Goal: Navigation & Orientation: Find specific page/section

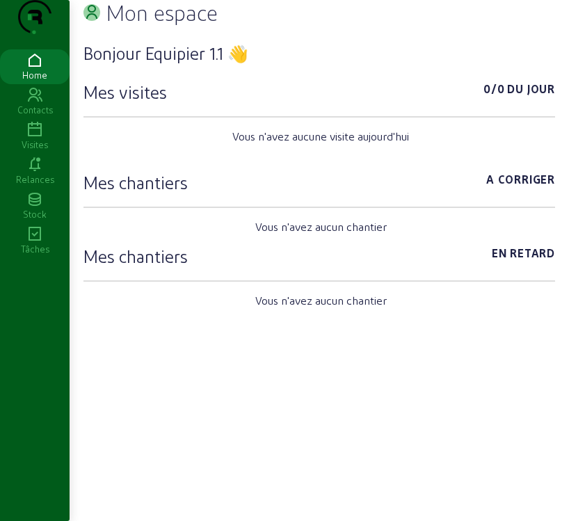
click at [36, 138] on icon at bounding box center [35, 130] width 70 height 17
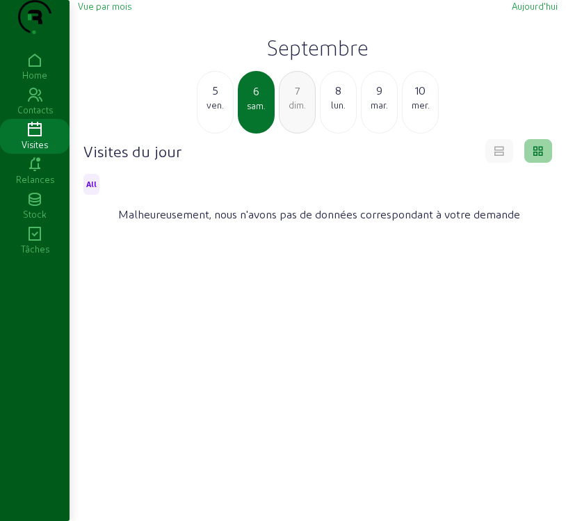
click at [212, 111] on div "ven." at bounding box center [215, 105] width 35 height 13
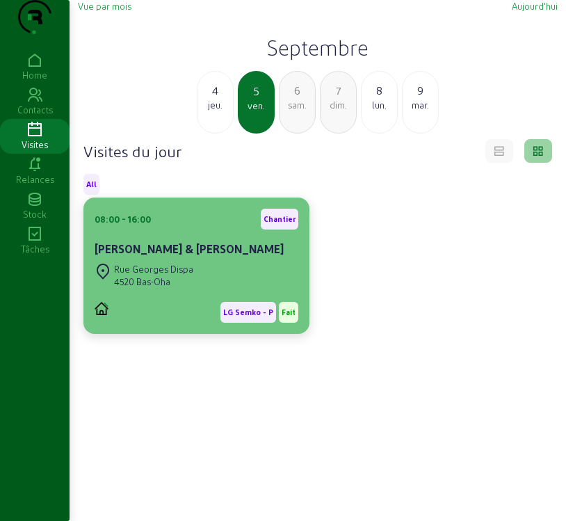
click at [232, 321] on div "LG Semko - P Fait" at bounding box center [197, 307] width 204 height 32
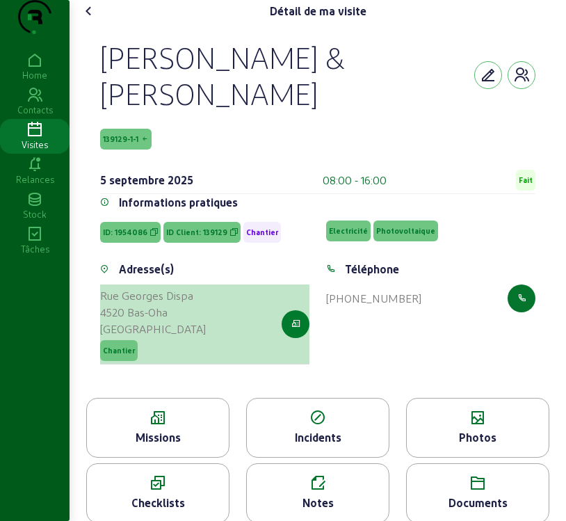
click at [297, 338] on button "button" at bounding box center [296, 324] width 28 height 28
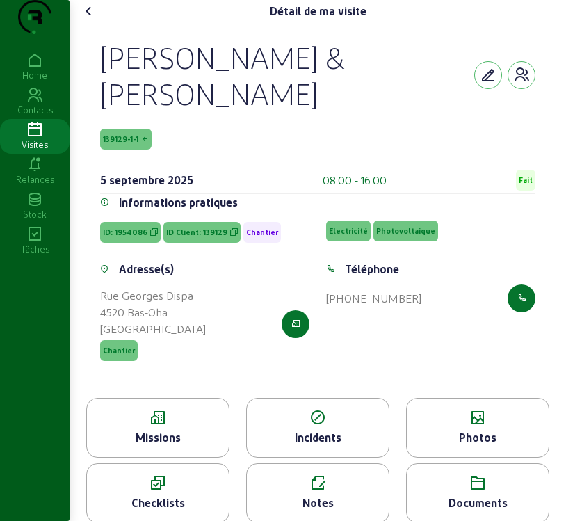
click at [126, 144] on span "139129-1-1" at bounding box center [120, 139] width 35 height 10
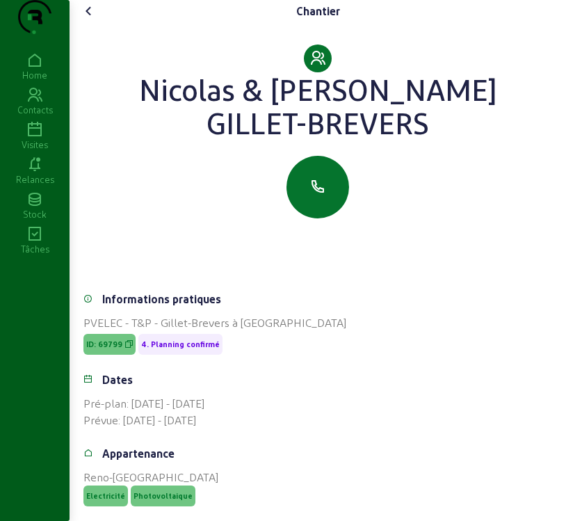
click at [33, 138] on icon at bounding box center [35, 130] width 70 height 17
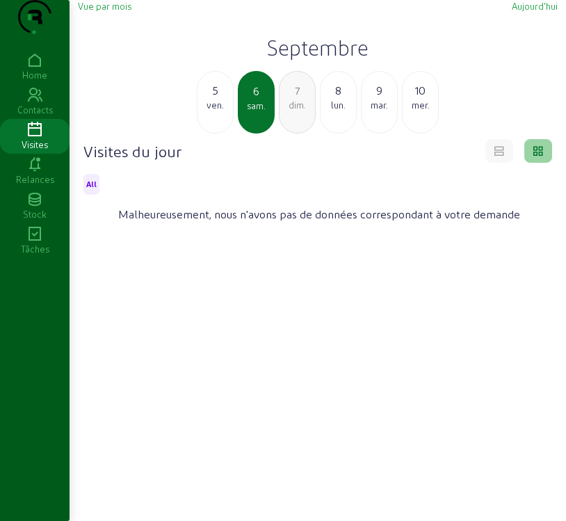
click at [216, 111] on div "ven." at bounding box center [215, 105] width 35 height 13
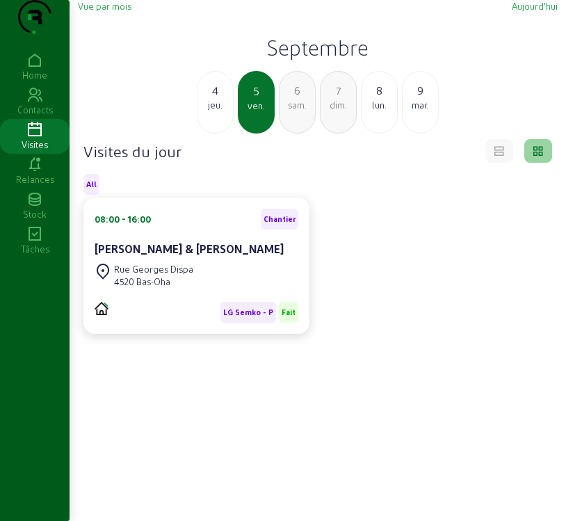
click at [196, 291] on div "Rue Georges Dispa 4520 Bas-Oha" at bounding box center [197, 275] width 204 height 31
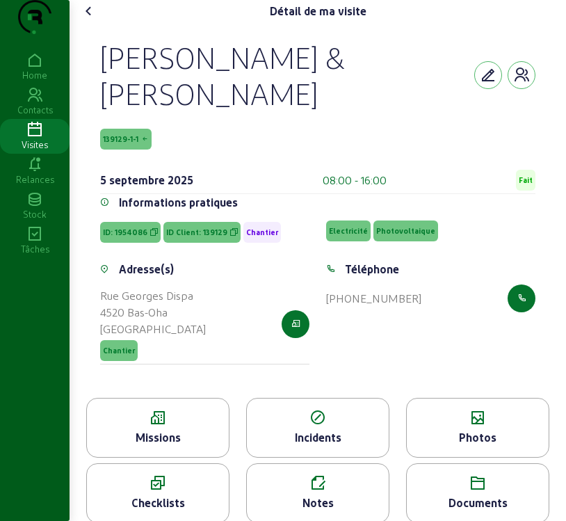
click at [207, 446] on div "Missions" at bounding box center [158, 437] width 142 height 17
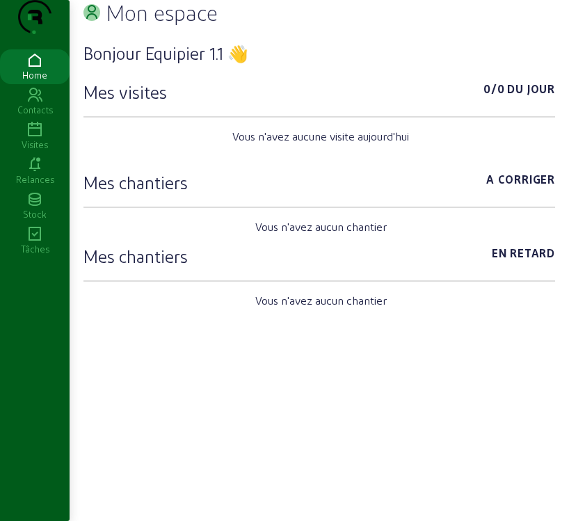
click at [27, 138] on icon at bounding box center [35, 130] width 70 height 17
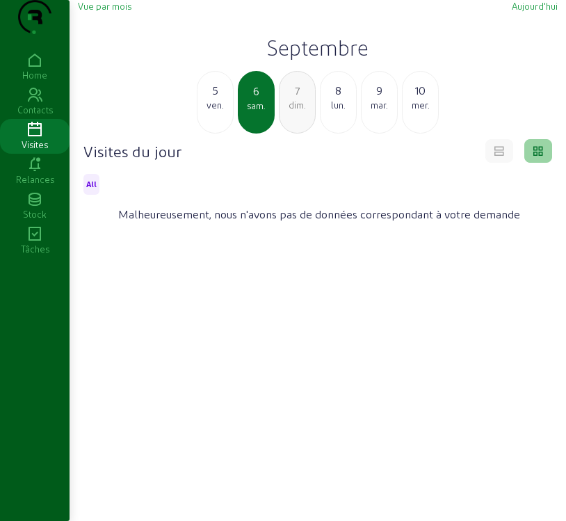
click at [214, 111] on div "ven." at bounding box center [215, 105] width 35 height 13
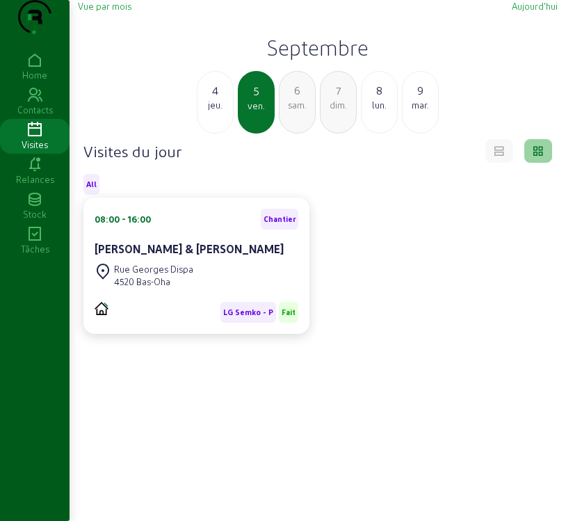
click at [211, 111] on div "jeu." at bounding box center [215, 105] width 35 height 13
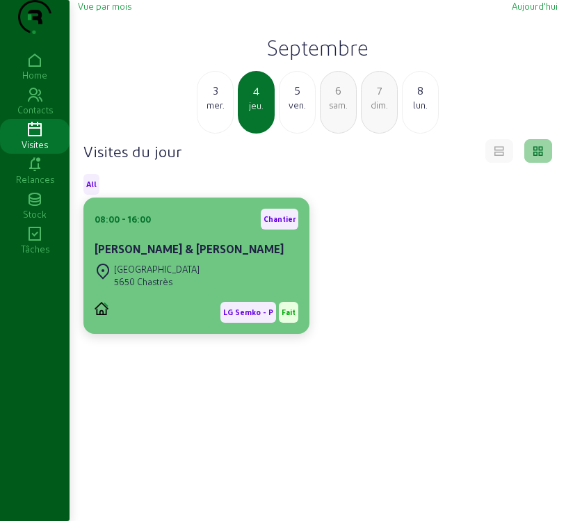
click at [248, 291] on div "[GEOGRAPHIC_DATA][STREET_ADDRESS]" at bounding box center [197, 275] width 204 height 31
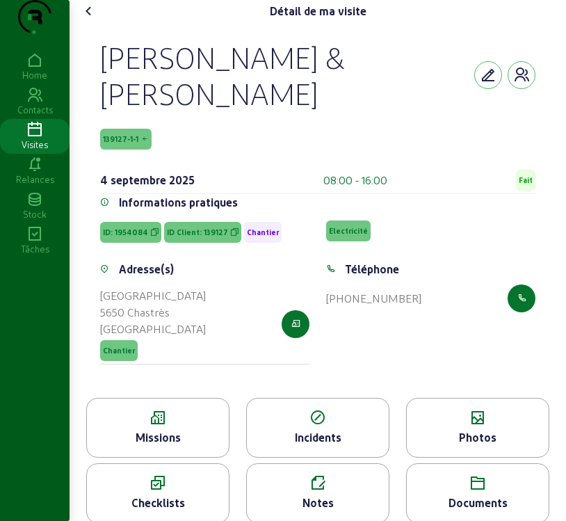
click at [182, 427] on icon at bounding box center [158, 418] width 142 height 17
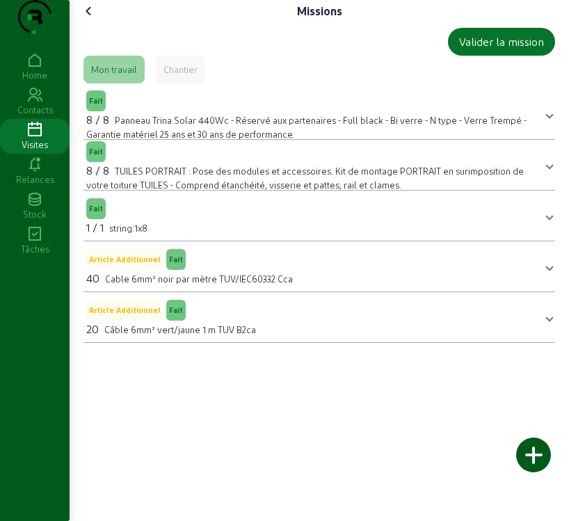
click at [91, 19] on icon at bounding box center [89, 11] width 17 height 17
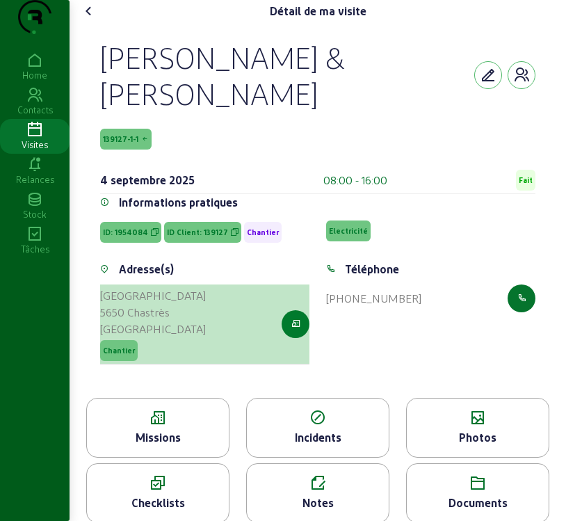
click at [285, 338] on button "button" at bounding box center [296, 324] width 28 height 28
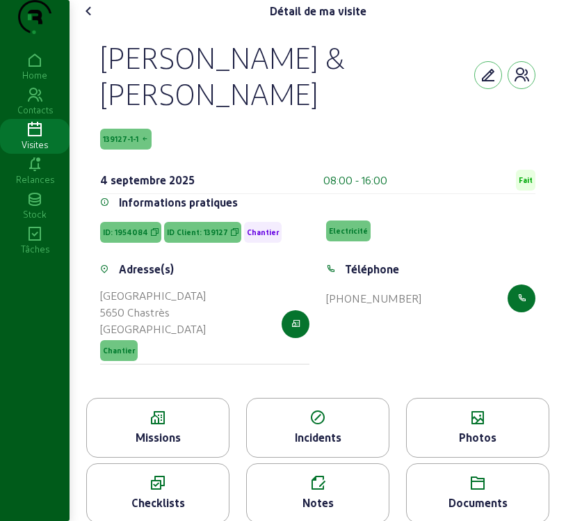
click at [117, 144] on span "139127-1-1" at bounding box center [120, 139] width 35 height 10
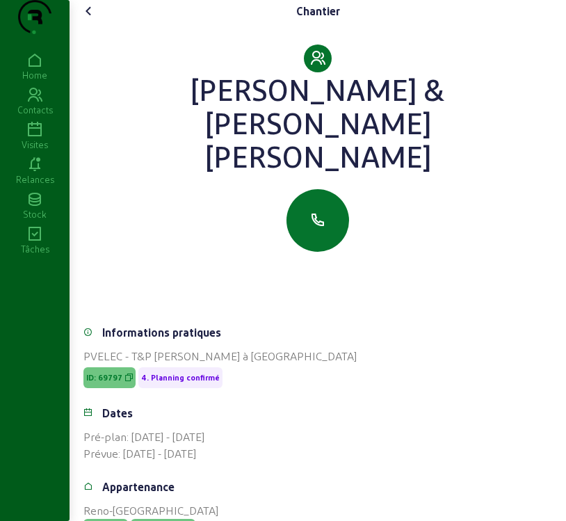
click at [93, 19] on icon at bounding box center [89, 11] width 17 height 17
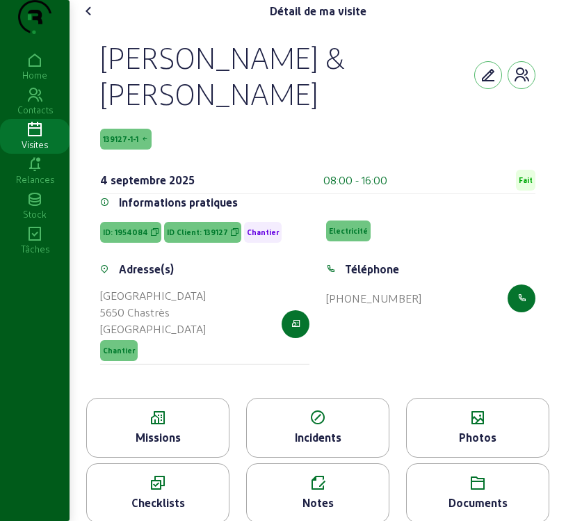
click at [175, 427] on icon at bounding box center [158, 418] width 142 height 17
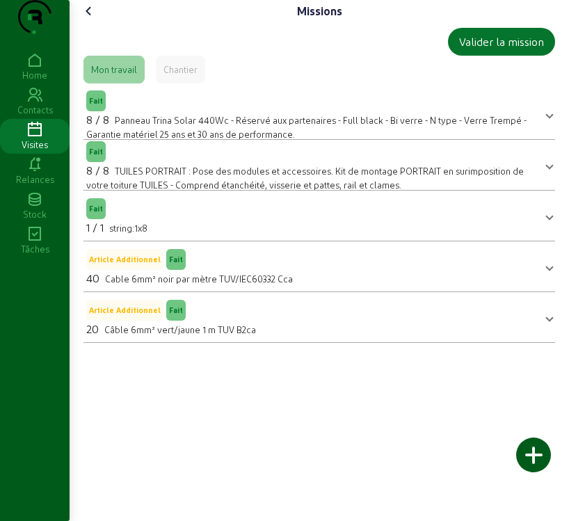
click at [87, 19] on icon at bounding box center [89, 11] width 17 height 17
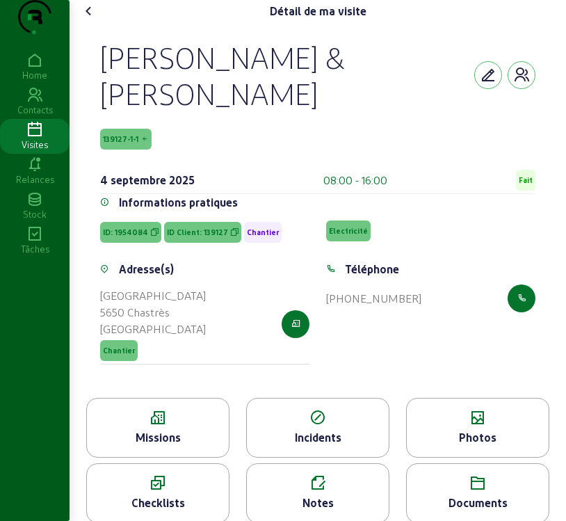
click at [40, 138] on icon at bounding box center [35, 130] width 70 height 17
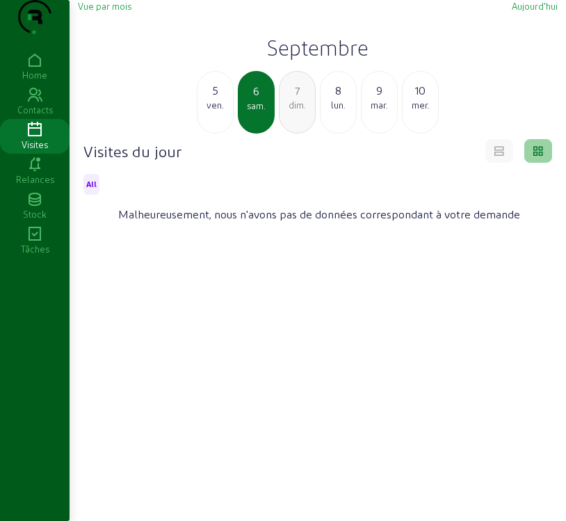
click at [213, 111] on div "ven." at bounding box center [215, 105] width 35 height 13
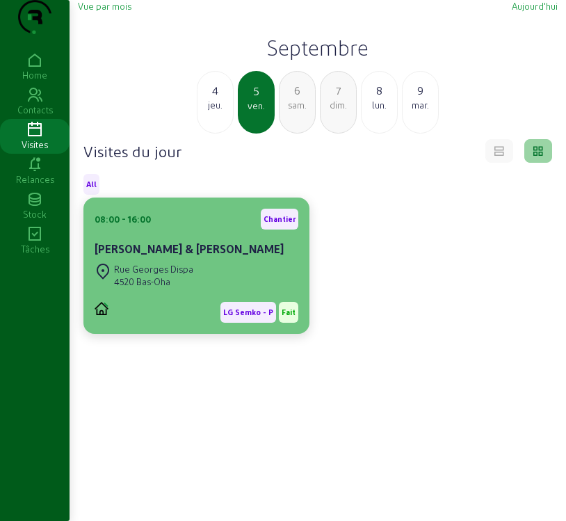
click at [195, 255] on cam-card-title "[PERSON_NAME] & [PERSON_NAME]" at bounding box center [189, 248] width 189 height 13
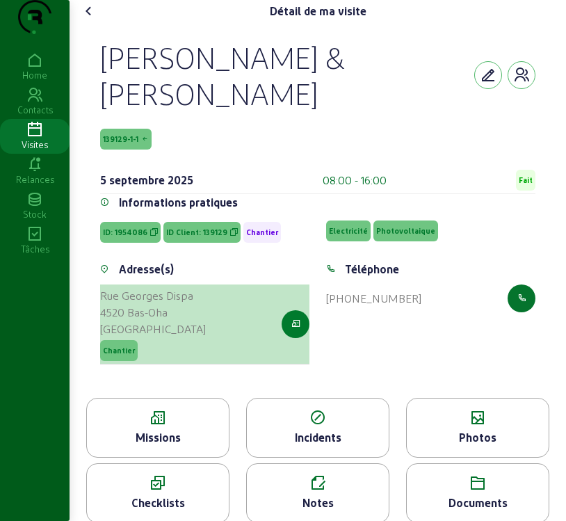
click at [297, 338] on button "button" at bounding box center [296, 324] width 28 height 28
